Goal: Task Accomplishment & Management: Complete application form

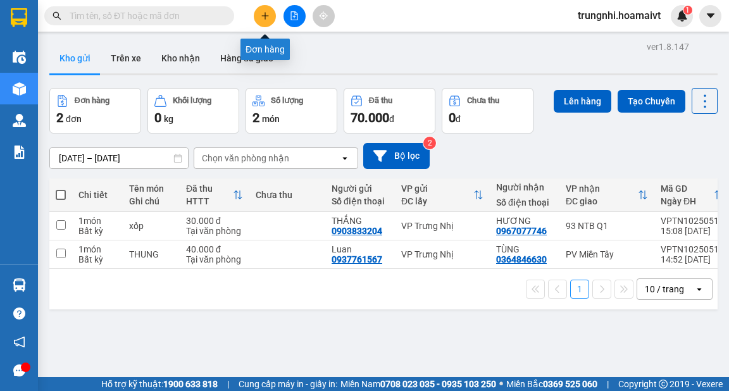
click at [261, 15] on icon "plus" at bounding box center [265, 15] width 9 height 9
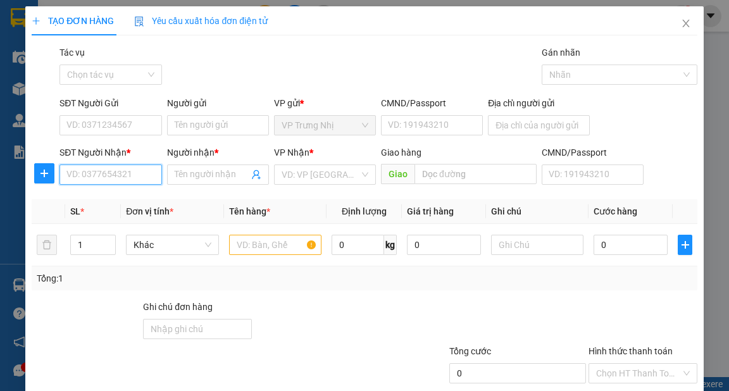
click at [97, 178] on input "SĐT Người Nhận *" at bounding box center [110, 174] width 102 height 20
type input "0764112634"
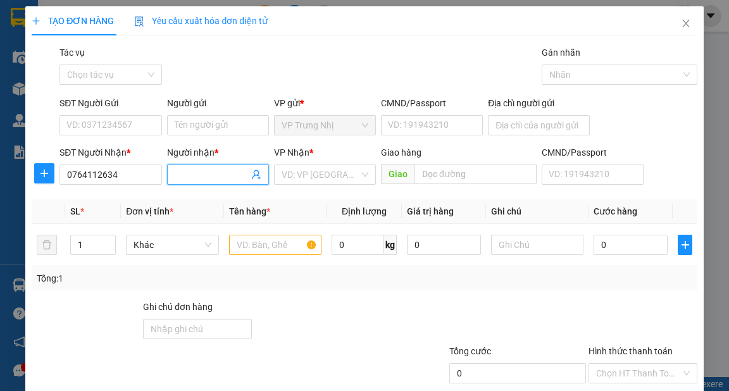
click at [190, 171] on input "Người nhận *" at bounding box center [212, 175] width 74 height 14
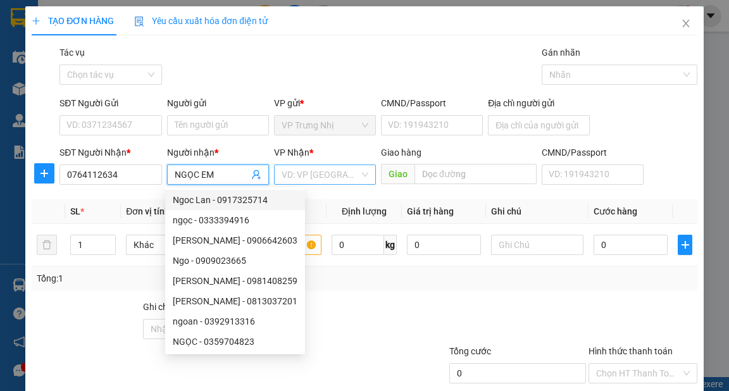
type input "NGỌC EM"
click at [334, 176] on input "search" at bounding box center [321, 174] width 78 height 19
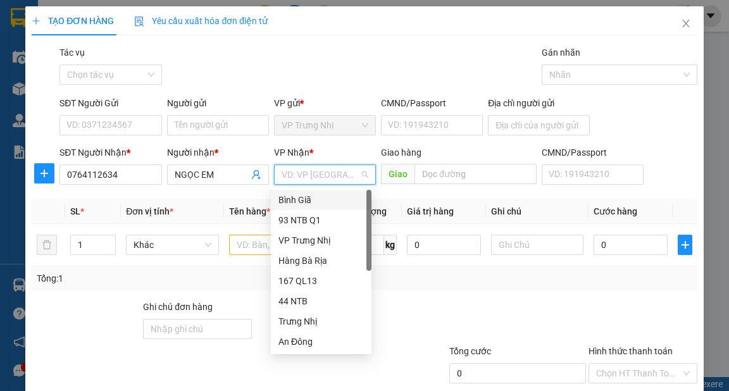
type input "9"
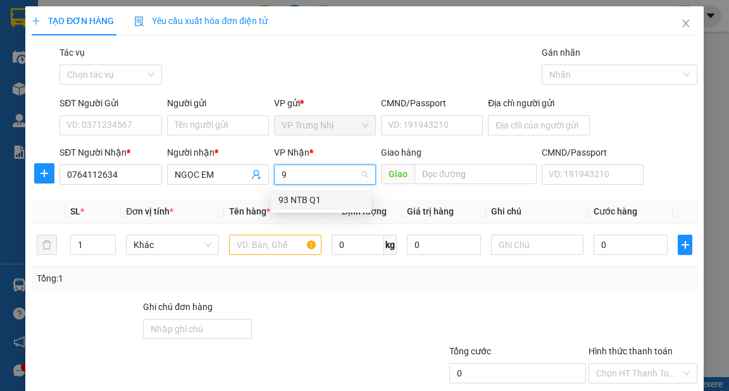
click at [309, 195] on div "93 NTB Q1" at bounding box center [320, 200] width 85 height 14
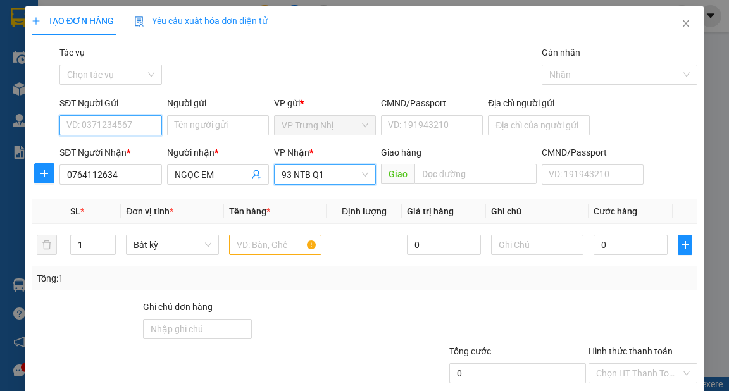
click at [108, 131] on input "SĐT Người Gửi" at bounding box center [110, 125] width 102 height 20
type input "0902702706"
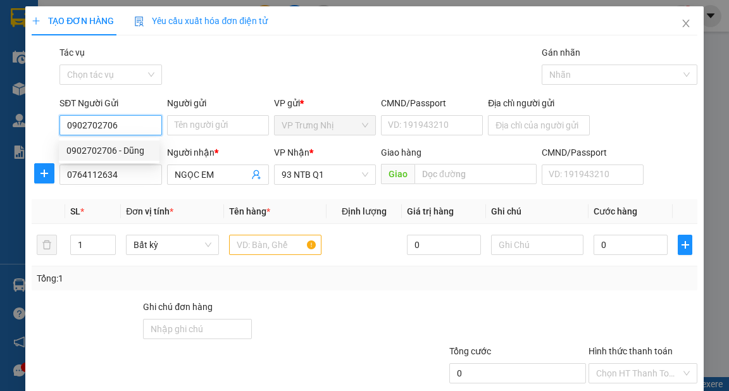
click at [120, 158] on div "0902702706 - Dũng" at bounding box center [109, 150] width 101 height 20
type input "Dũng"
type input "0902702706"
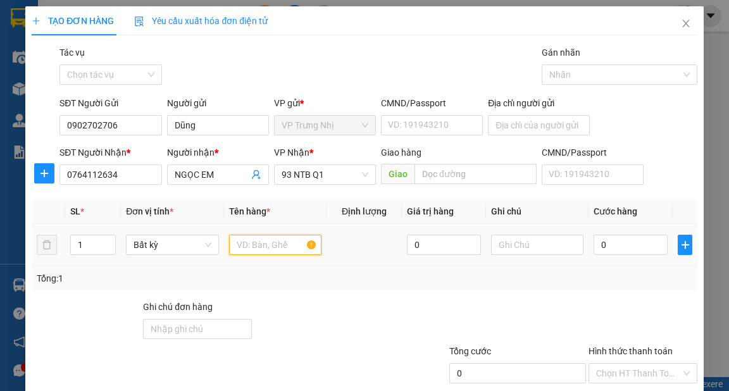
click at [275, 241] on input "text" at bounding box center [275, 245] width 93 height 20
type input "CÂY"
click at [596, 245] on input "0" at bounding box center [630, 245] width 74 height 20
type input "3"
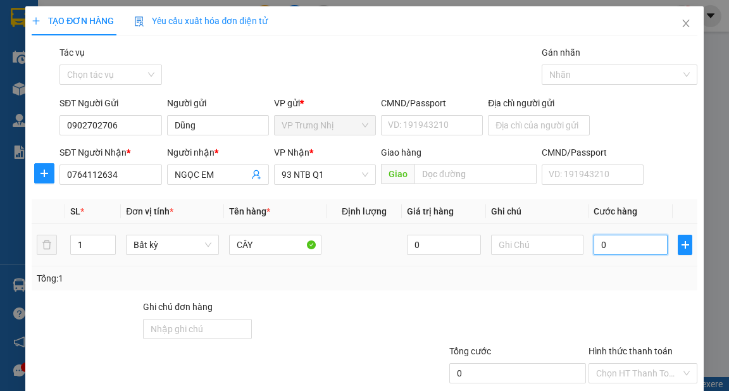
type input "3"
type input "30"
type input "30.000"
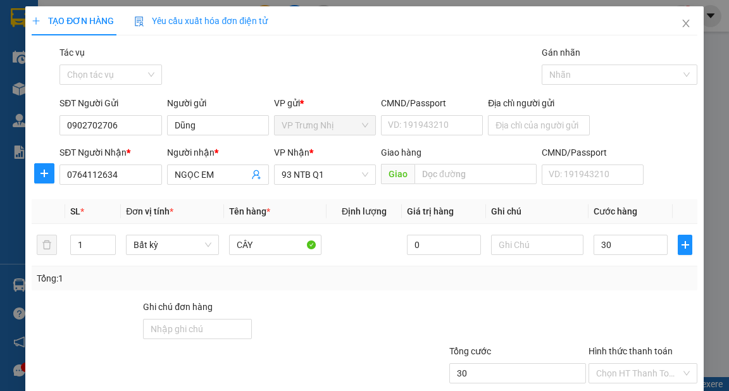
type input "30.000"
click at [600, 281] on div "Tổng: 1" at bounding box center [364, 278] width 655 height 14
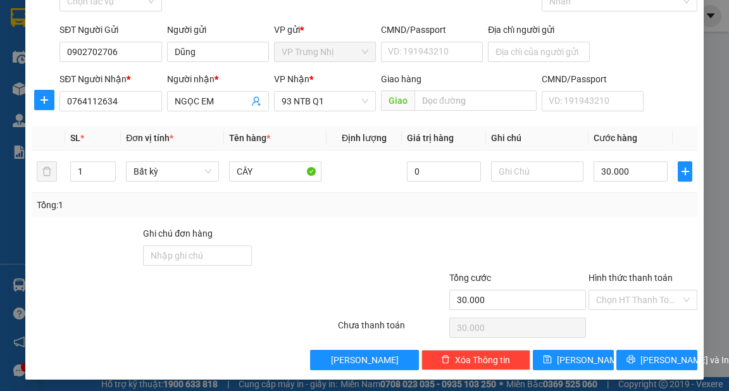
scroll to position [76, 0]
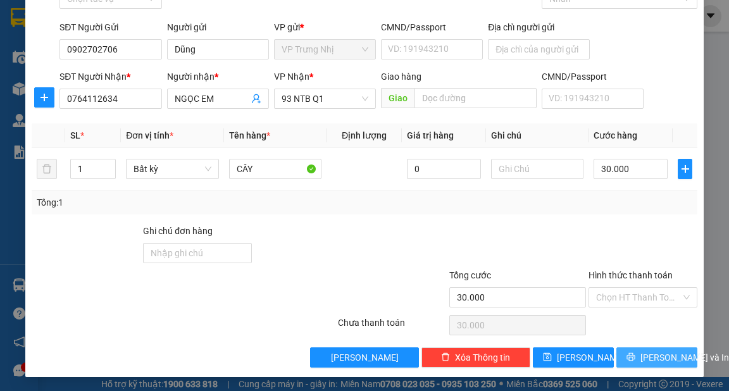
click at [636, 361] on button "[PERSON_NAME] và In" at bounding box center [656, 357] width 81 height 20
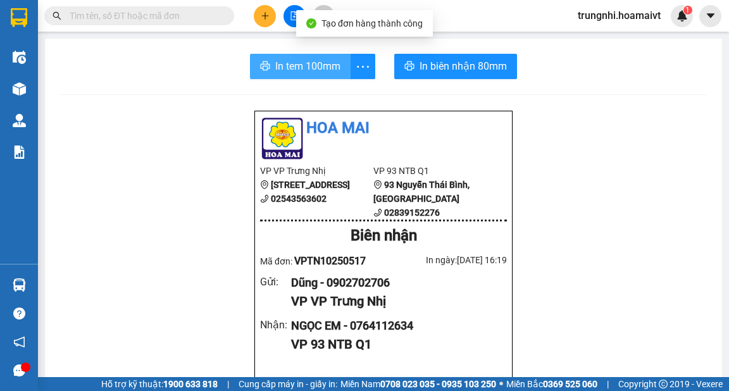
click at [295, 73] on span "In tem 100mm" at bounding box center [307, 66] width 65 height 16
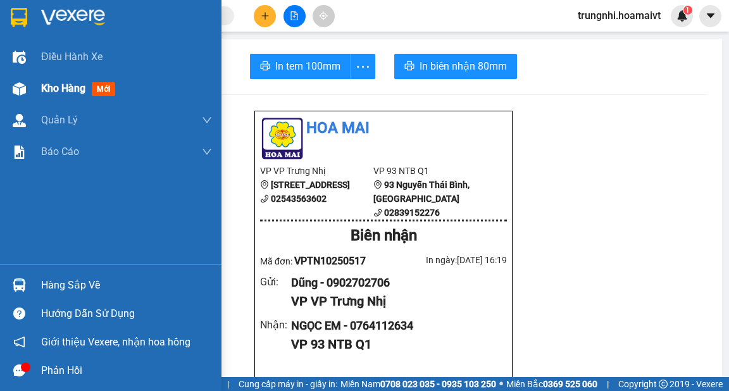
click at [44, 85] on span "Kho hàng" at bounding box center [63, 88] width 44 height 12
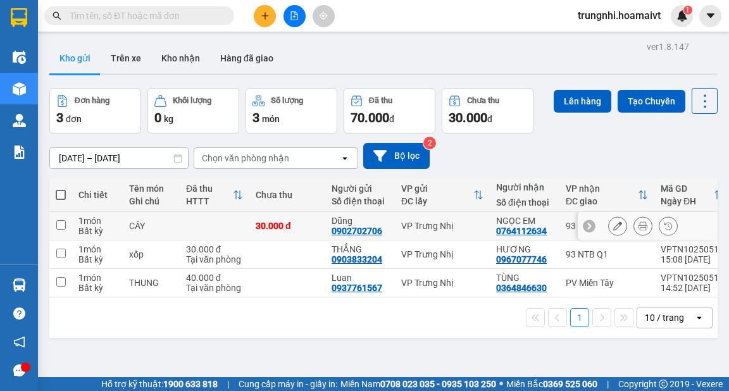
click at [63, 223] on input "checkbox" at bounding box center [60, 224] width 9 height 9
checkbox input "true"
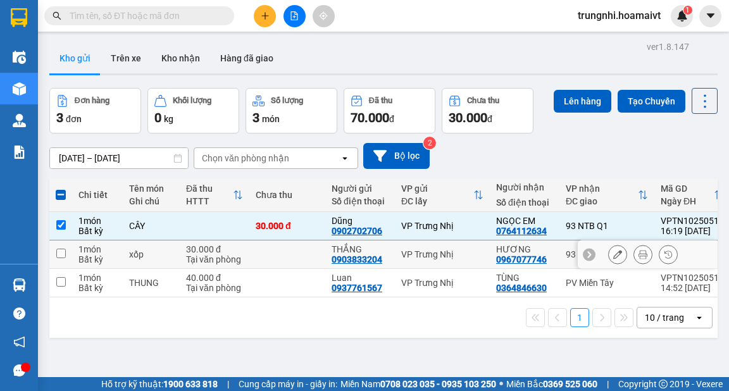
click at [60, 252] on input "checkbox" at bounding box center [60, 253] width 9 height 9
checkbox input "true"
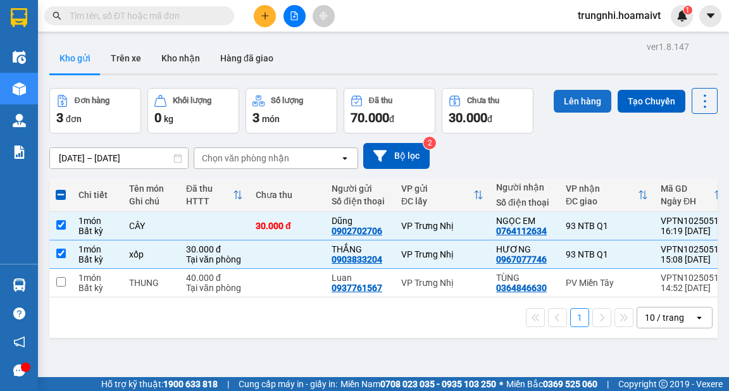
click at [569, 96] on button "Lên hàng" at bounding box center [583, 101] width 58 height 23
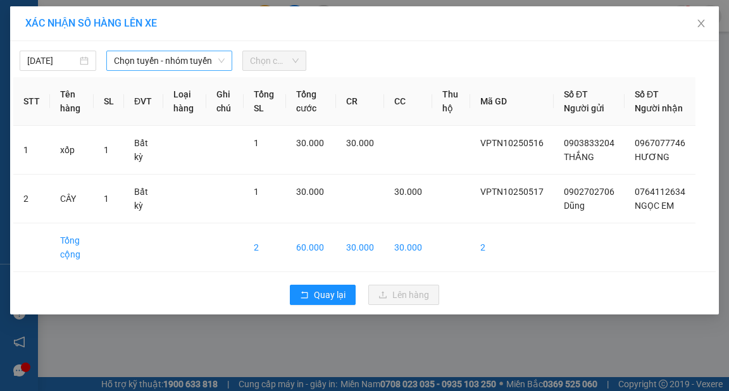
click at [162, 60] on span "Chọn tuyến - nhóm tuyến" at bounding box center [169, 60] width 111 height 19
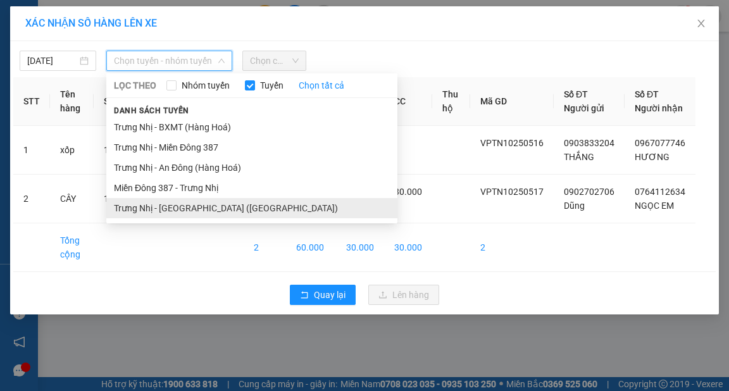
click at [173, 206] on li "Trưng Nhị - [GEOGRAPHIC_DATA] ([GEOGRAPHIC_DATA])" at bounding box center [251, 208] width 291 height 20
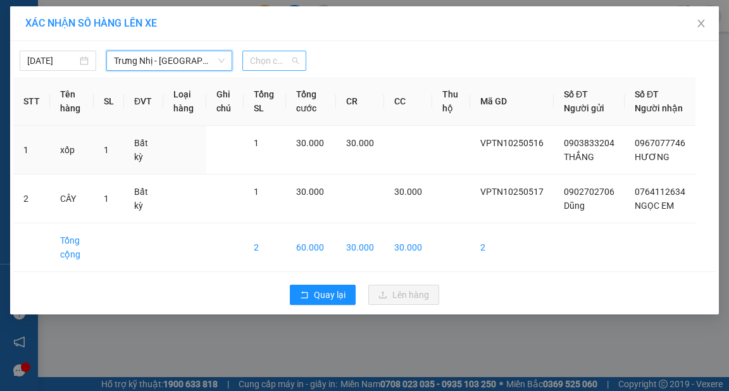
click at [263, 62] on span "Chọn chuyến" at bounding box center [274, 60] width 49 height 19
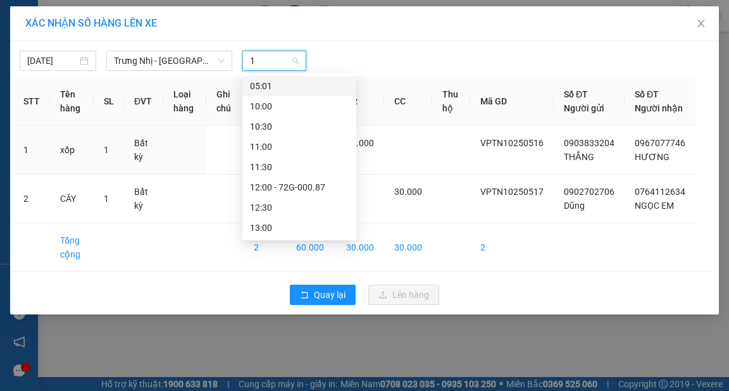
type input "16"
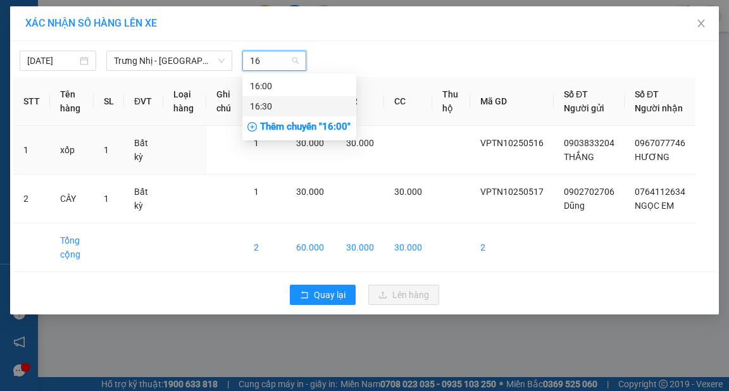
click at [277, 103] on div "16:30" at bounding box center [299, 106] width 99 height 14
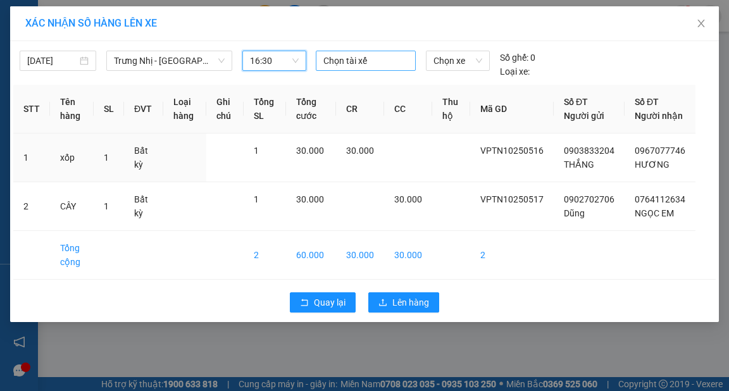
click at [353, 59] on div at bounding box center [366, 60] width 94 height 15
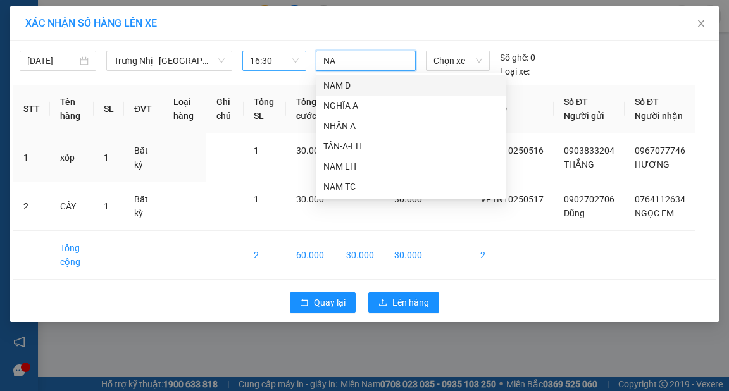
type input "NAM"
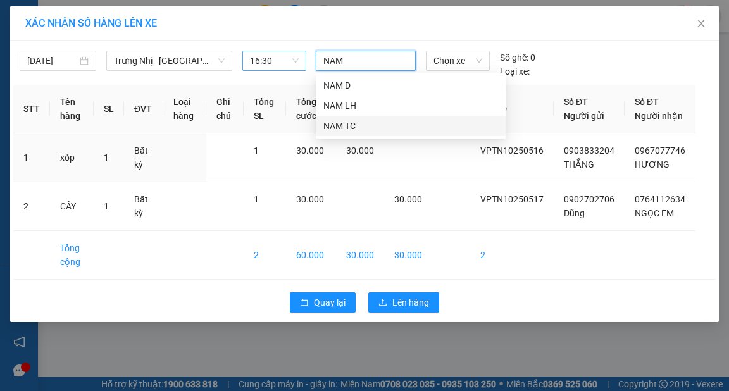
click at [357, 127] on div "NAM TC" at bounding box center [410, 126] width 175 height 14
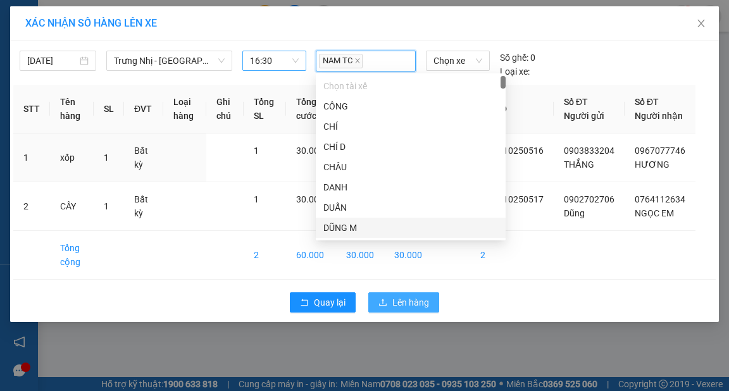
click at [409, 309] on span "Lên hàng" at bounding box center [410, 302] width 37 height 14
